Goal: Task Accomplishment & Management: Manage account settings

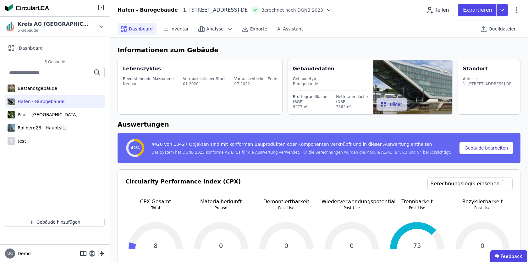
click at [101, 24] on icon at bounding box center [101, 27] width 7 height 8
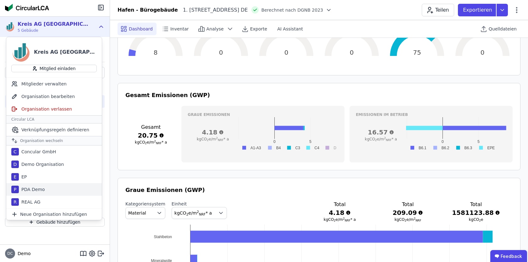
scroll to position [193, 0]
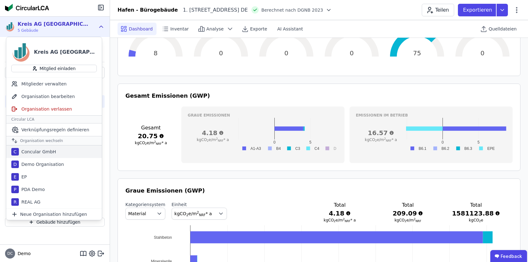
click at [45, 154] on div "Concular GmbH" at bounding box center [37, 152] width 37 height 6
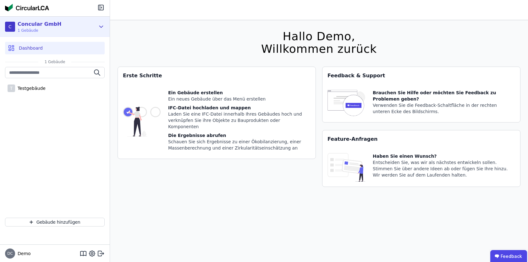
click at [102, 27] on icon at bounding box center [101, 27] width 3 height 2
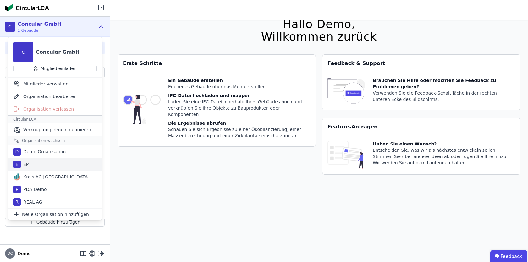
scroll to position [13, 0]
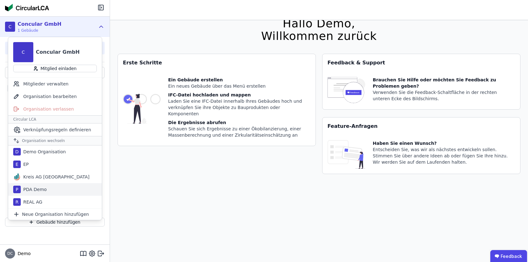
click at [62, 189] on div "P PDA Demo" at bounding box center [55, 189] width 94 height 13
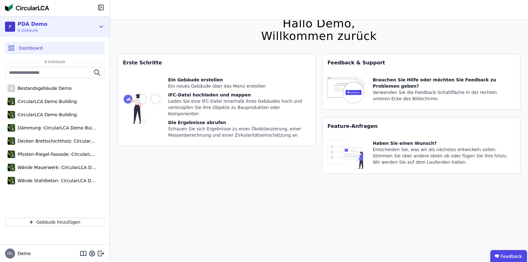
click at [100, 26] on icon at bounding box center [101, 27] width 3 height 2
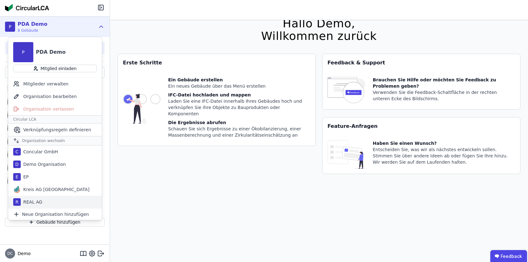
click at [50, 200] on div "R REAL AG" at bounding box center [55, 202] width 94 height 13
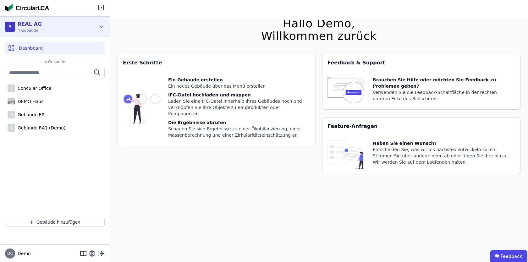
click at [102, 25] on icon at bounding box center [101, 27] width 7 height 8
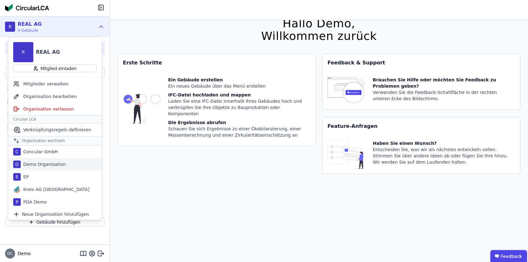
click at [61, 162] on div "Demo Organisation" at bounding box center [43, 164] width 45 height 6
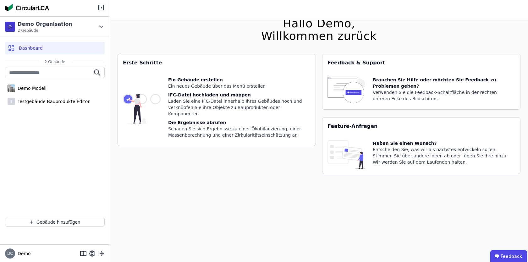
click at [98, 253] on icon at bounding box center [99, 253] width 3 height 5
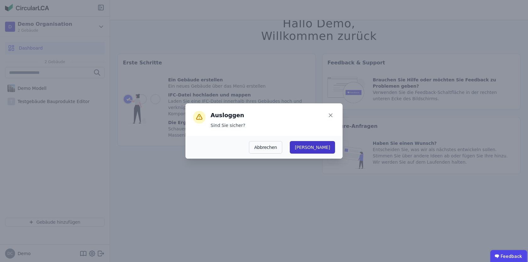
click at [329, 144] on button "Ja" at bounding box center [312, 147] width 45 height 13
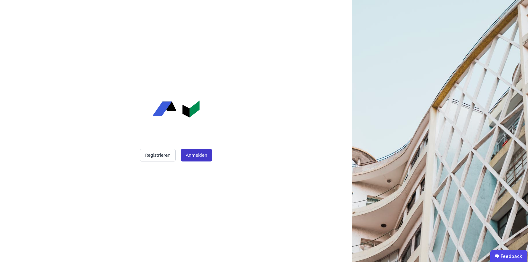
click at [205, 156] on button "Anmelden" at bounding box center [196, 155] width 31 height 13
